Goal: Transaction & Acquisition: Download file/media

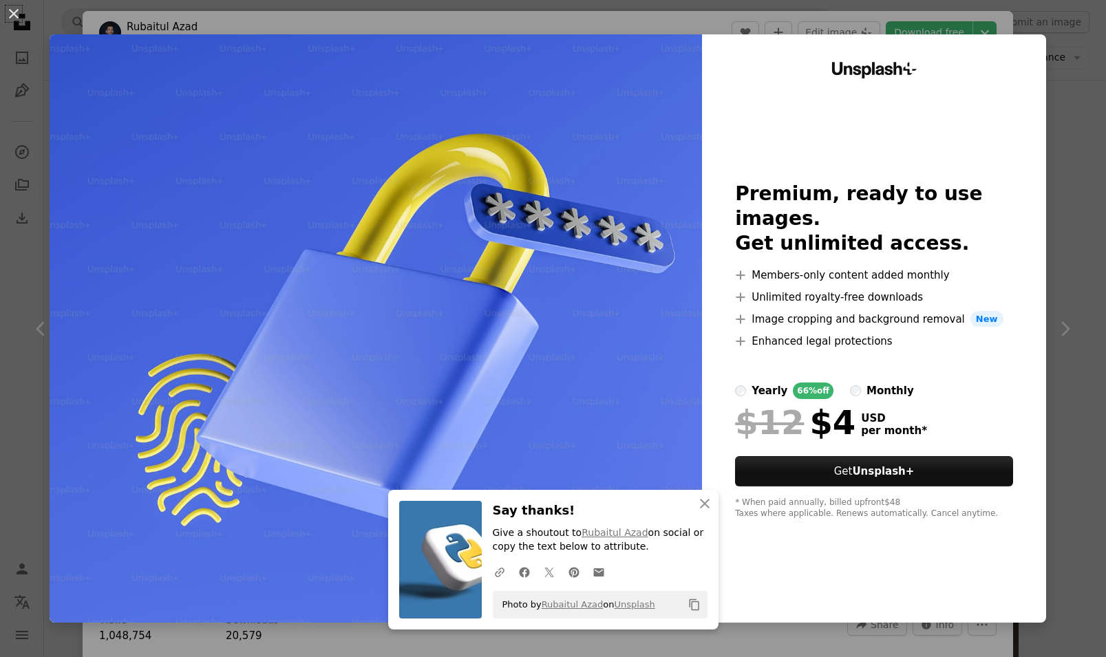
scroll to position [1101, 0]
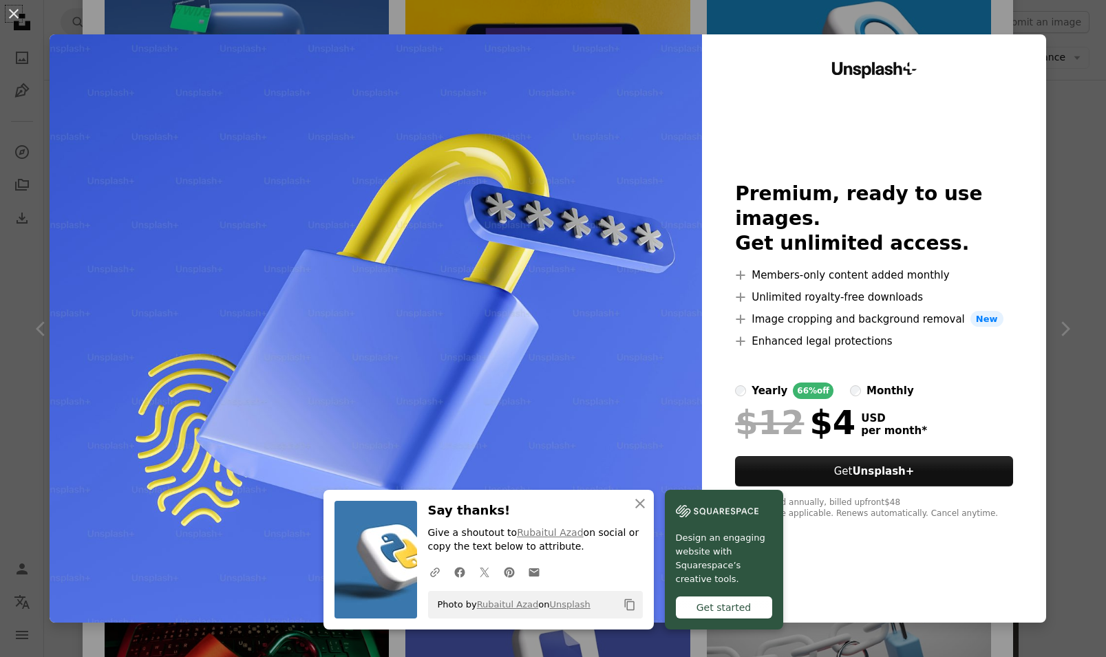
click at [1059, 275] on div "An X shape An X shape Close Say thanks! Give a shoutout to Rubaitul Azad on soc…" at bounding box center [553, 328] width 1106 height 657
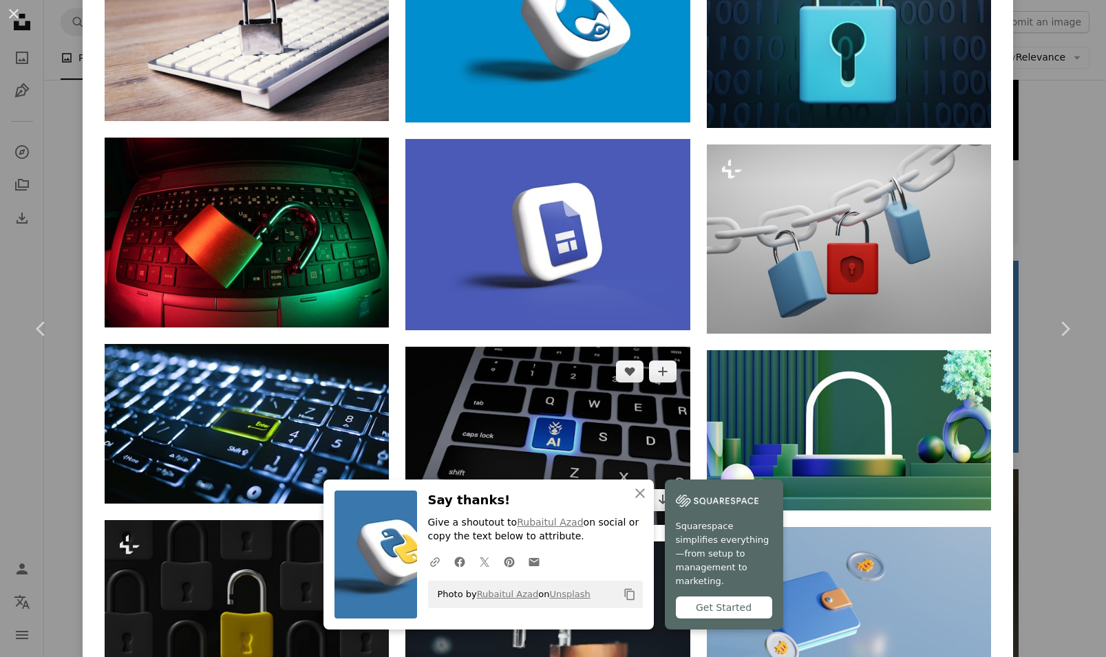
scroll to position [1652, 0]
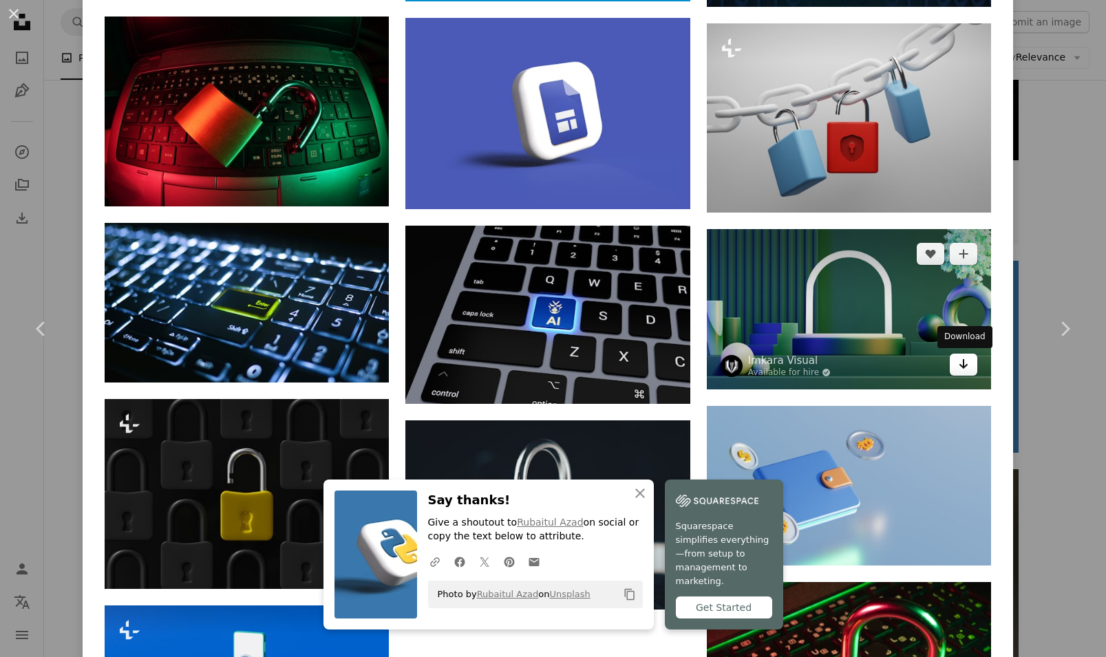
click at [972, 370] on link "Arrow pointing down" at bounding box center [964, 365] width 28 height 22
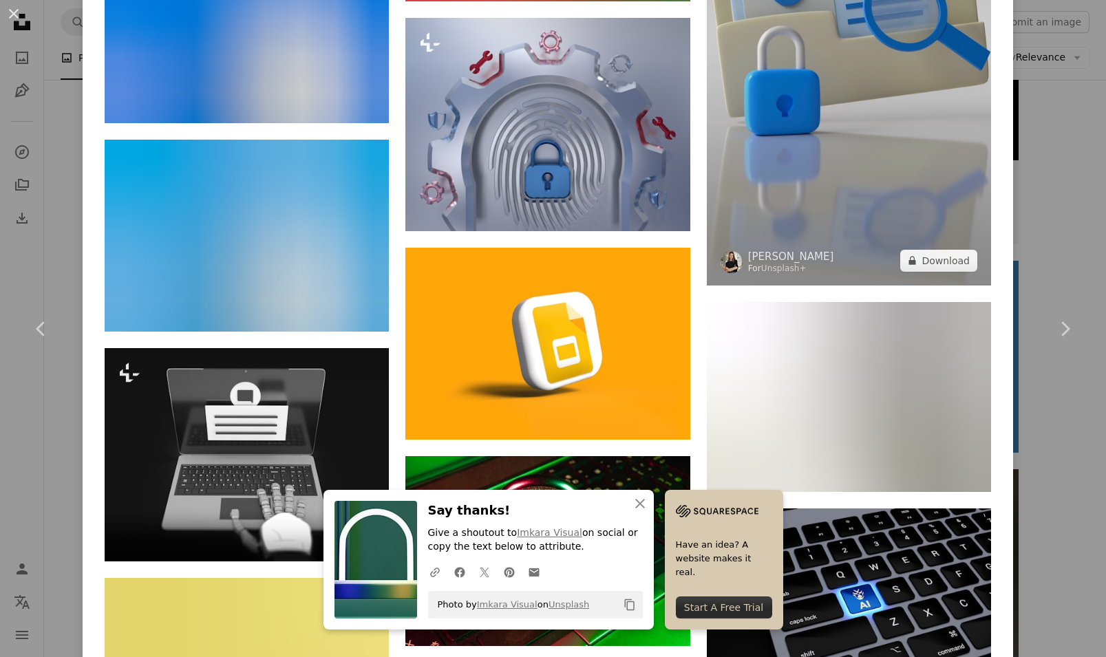
scroll to position [2717, 0]
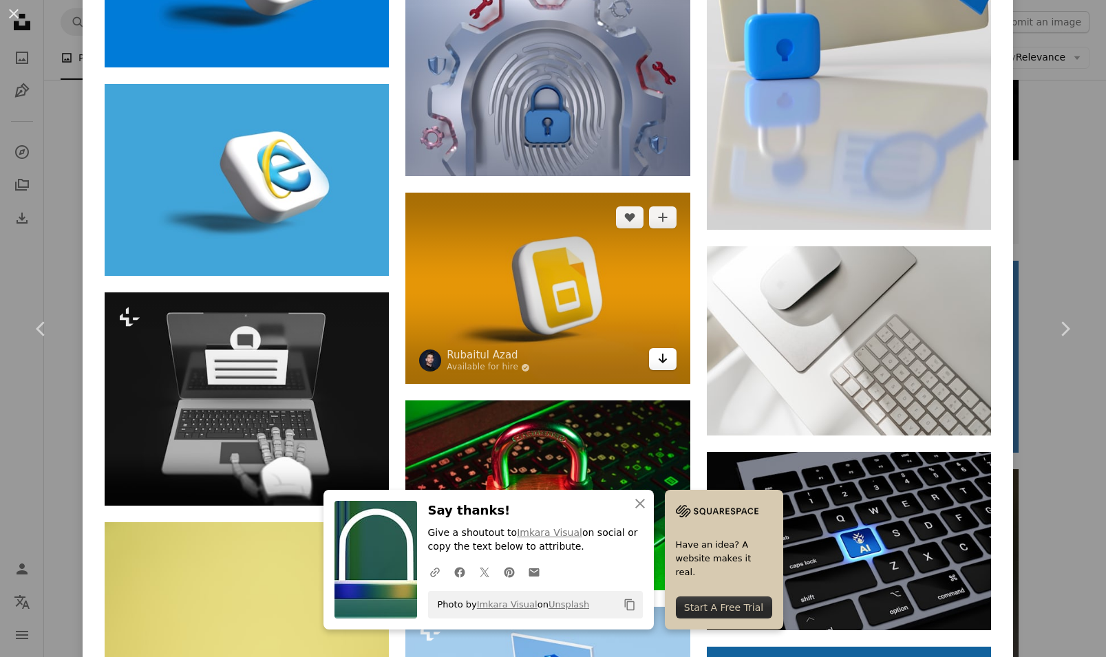
click at [665, 357] on icon "Arrow pointing down" at bounding box center [662, 358] width 11 height 17
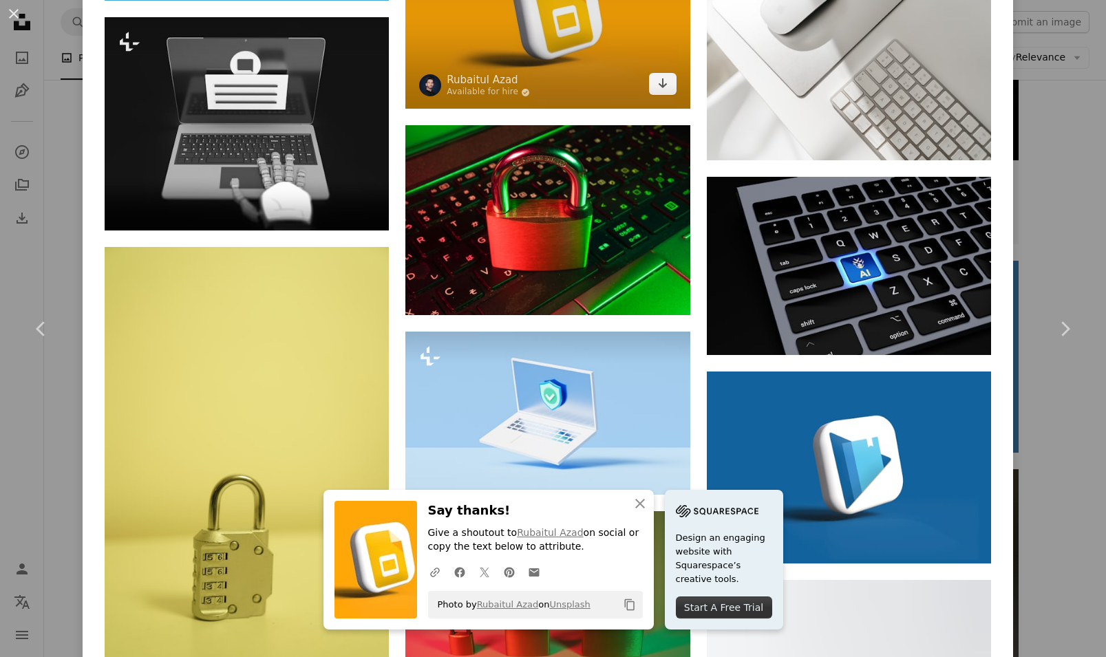
scroll to position [3268, 0]
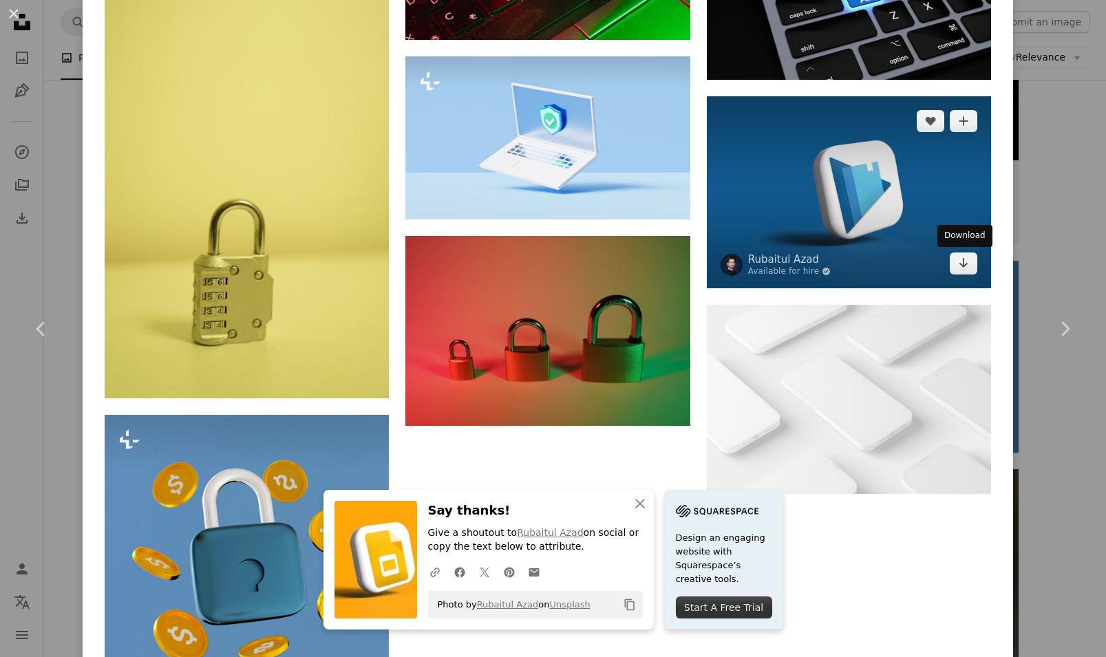
drag, startPoint x: 959, startPoint y: 265, endPoint x: 896, endPoint y: 275, distance: 63.5
click at [960, 267] on icon "Arrow pointing down" at bounding box center [963, 263] width 11 height 17
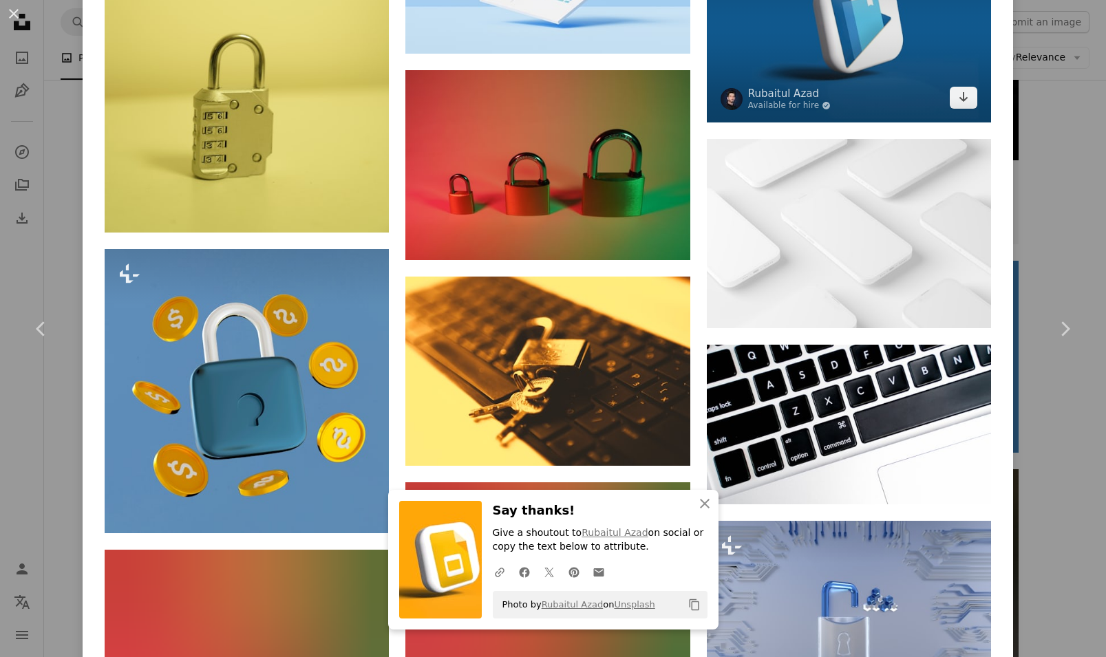
scroll to position [3984, 0]
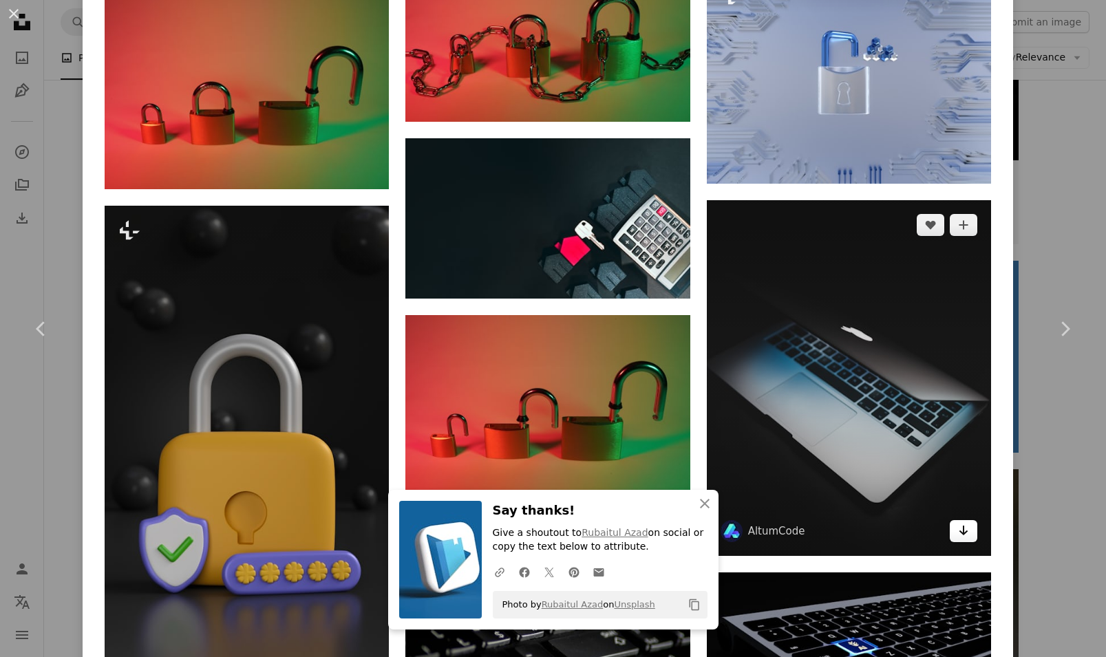
click at [959, 537] on icon "Arrow pointing down" at bounding box center [963, 530] width 11 height 17
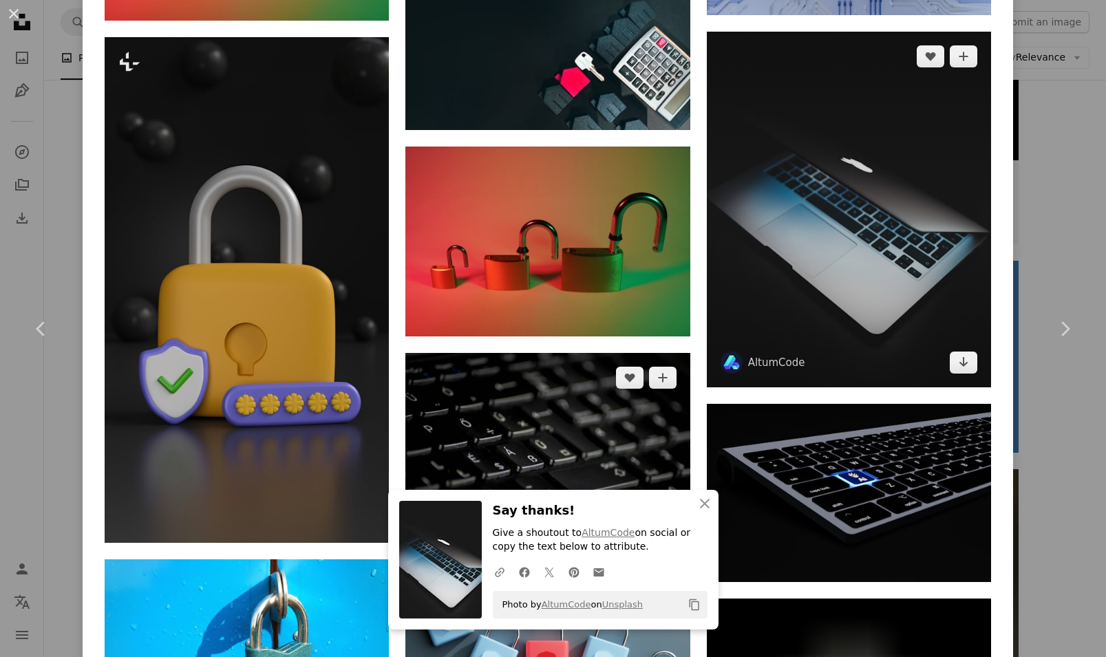
scroll to position [4260, 0]
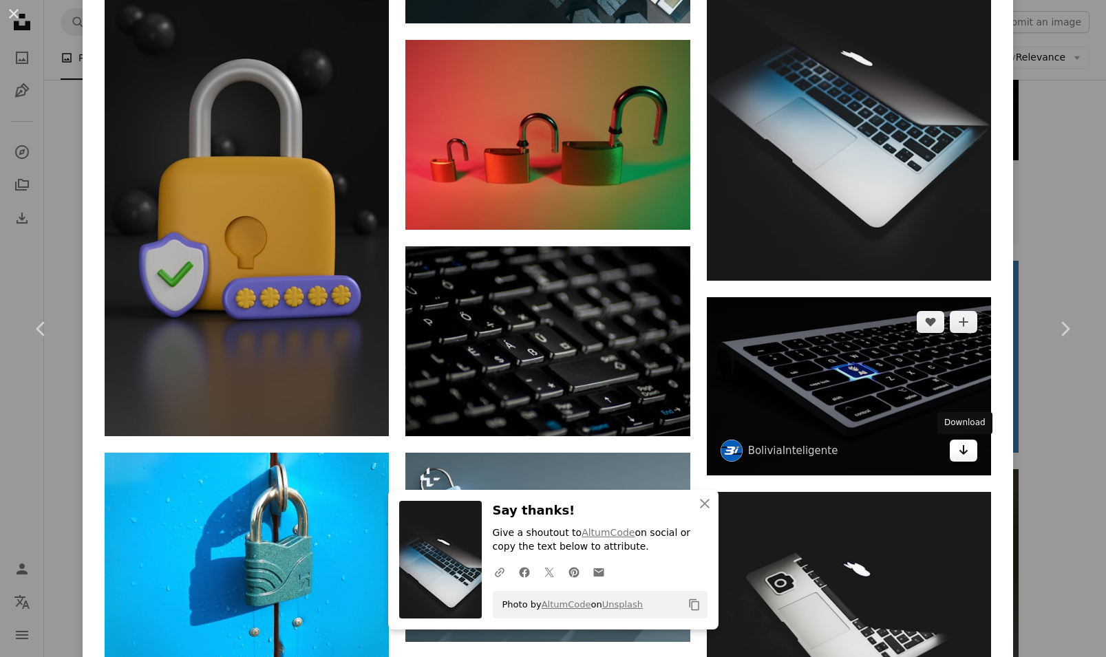
click at [960, 449] on link "Arrow pointing down" at bounding box center [964, 451] width 28 height 22
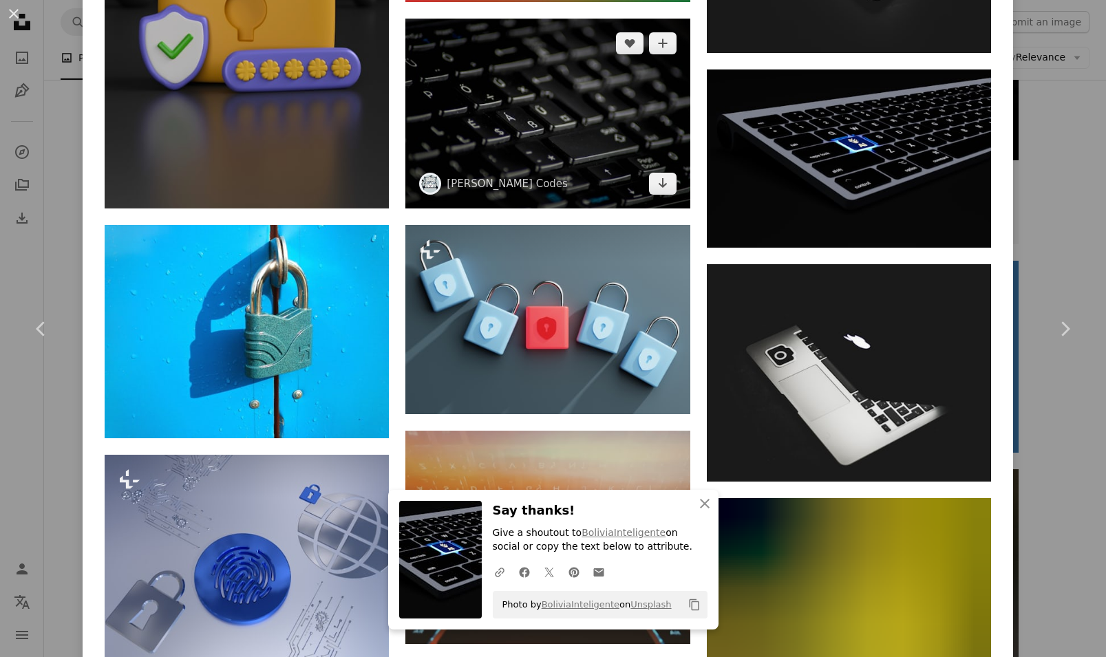
scroll to position [4487, 0]
